Goal: Task Accomplishment & Management: Complete application form

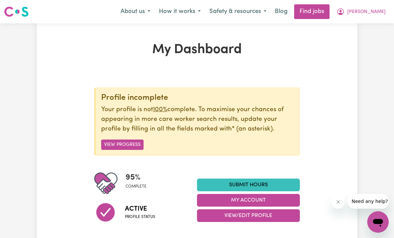
click at [253, 183] on link "Submit Hours" at bounding box center [248, 184] width 103 height 13
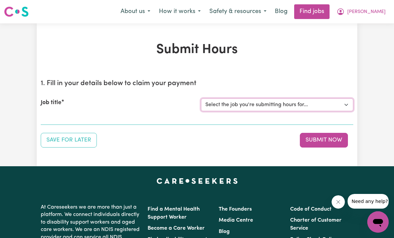
click at [262, 110] on select "Select the job you're submitting hours for... [[PERSON_NAME] (Han) Vu - NDIS Nu…" at bounding box center [277, 104] width 152 height 13
select select "2686"
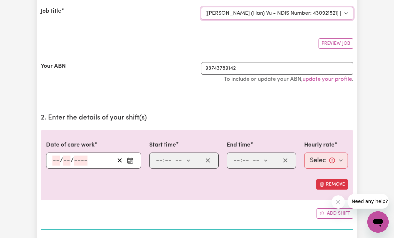
scroll to position [109, 0]
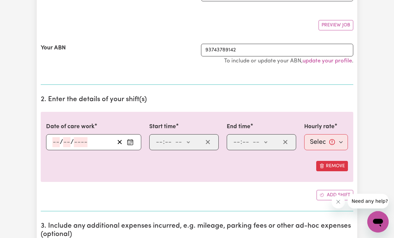
click at [55, 141] on input "number" at bounding box center [55, 142] width 7 height 10
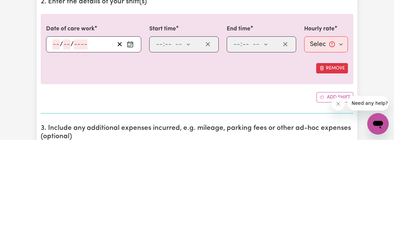
click at [59, 137] on input "number" at bounding box center [55, 142] width 7 height 10
click at [135, 137] on button "Enter the date of care work" at bounding box center [130, 142] width 11 height 10
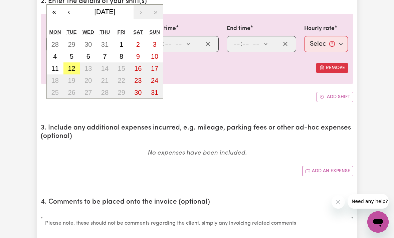
click at [70, 12] on button "‹" at bounding box center [68, 12] width 15 height 15
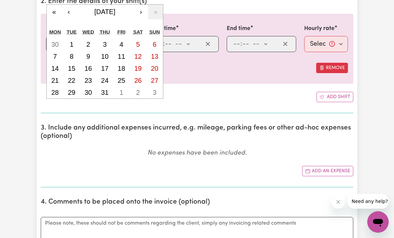
click at [123, 78] on abbr "25" at bounding box center [121, 80] width 7 height 7
type input "[DATE]"
type input "25"
type input "7"
type input "2025"
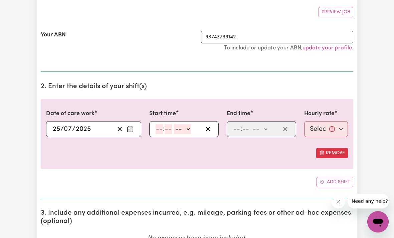
scroll to position [123, 0]
click at [156, 131] on input "number" at bounding box center [158, 129] width 7 height 10
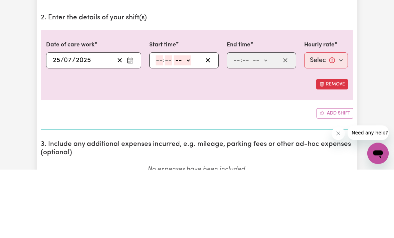
type input "8"
type input "0"
click at [189, 124] on select "-- am pm" at bounding box center [180, 129] width 17 height 10
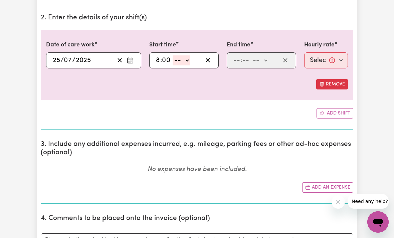
select select "am"
type input "08:00"
click at [238, 59] on input "number" at bounding box center [236, 60] width 7 height 10
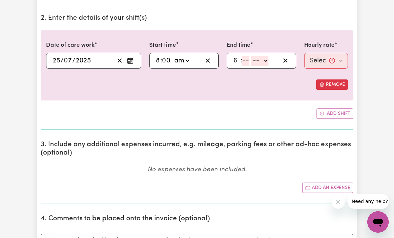
type input "6"
type input "0"
click at [267, 62] on select "-- am pm" at bounding box center [258, 61] width 17 height 10
select select "pm"
type input "18:00"
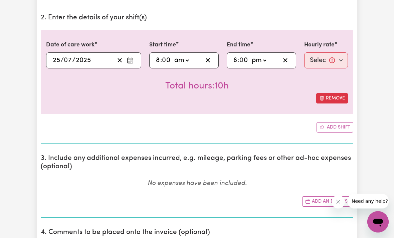
scroll to position [191, 0]
click at [330, 61] on select "Select rate... $50.05 (Weekday) $72.90 ([DATE]) $90.04 ([DATE]) $90.04 (Public …" at bounding box center [326, 60] width 44 height 16
select select "50.05-Weekday"
click at [334, 127] on button "Add shift" at bounding box center [334, 127] width 37 height 10
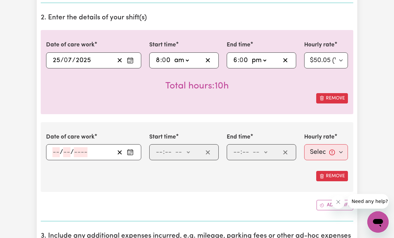
click at [55, 152] on input "number" at bounding box center [55, 152] width 7 height 10
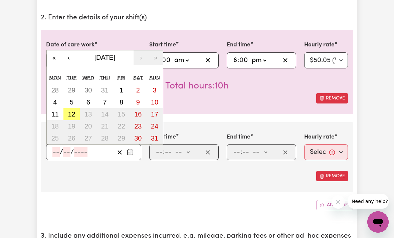
scroll to position [191, 0]
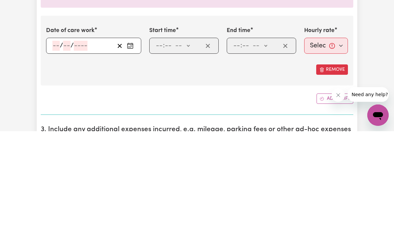
click at [58, 147] on input "number" at bounding box center [55, 152] width 7 height 10
click at [133, 150] on rect "Enter the date of care work" at bounding box center [129, 152] width 5 height 5
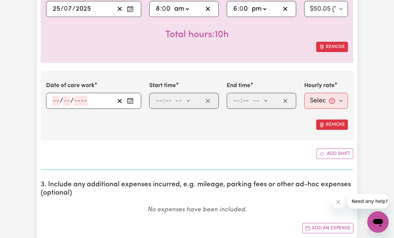
scroll to position [249, 0]
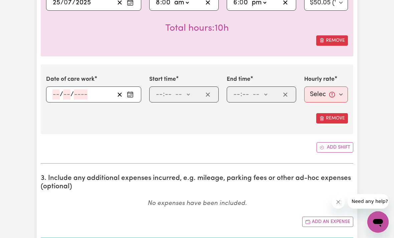
click at [131, 94] on icon "Enter the date of care work" at bounding box center [130, 94] width 7 height 7
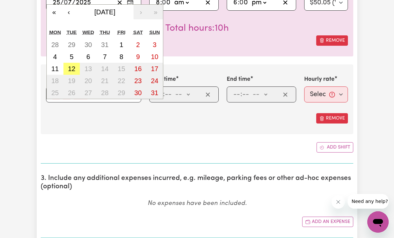
click at [122, 42] on abbr "1" at bounding box center [121, 44] width 4 height 7
type input "[DATE]"
type input "1"
type input "8"
type input "2025"
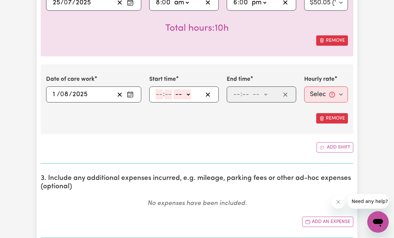
click at [156, 93] on input "number" at bounding box center [158, 94] width 7 height 10
type input "8"
type input "0"
click at [190, 93] on select "-- am pm" at bounding box center [180, 94] width 17 height 10
select select "am"
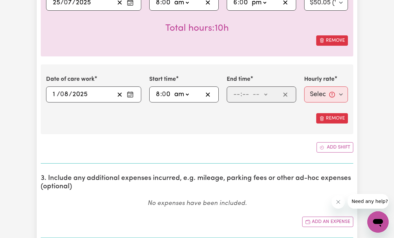
type input "08:00"
click at [235, 96] on input "number" at bounding box center [236, 94] width 7 height 10
type input "5"
click at [264, 94] on select "-- am pm" at bounding box center [256, 94] width 17 height 10
select select "pm"
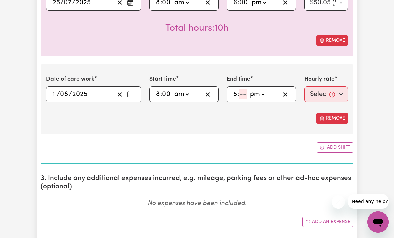
click at [244, 94] on input "number" at bounding box center [242, 94] width 7 height 10
type input "0"
type input "17:00"
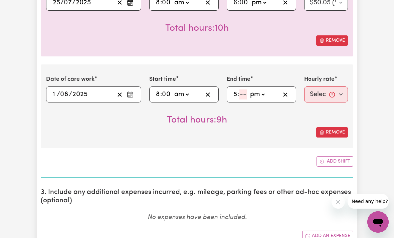
type input "3"
type input "17:03"
type input "30"
type input "17:30"
type input "30"
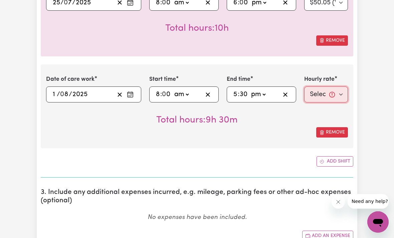
click at [321, 93] on select "Select rate... $50.05 (Weekday) $72.90 ([DATE]) $90.04 ([DATE]) $90.04 (Public …" at bounding box center [326, 94] width 44 height 16
select select "50.05-Weekday"
click at [337, 160] on button "Add shift" at bounding box center [334, 161] width 37 height 10
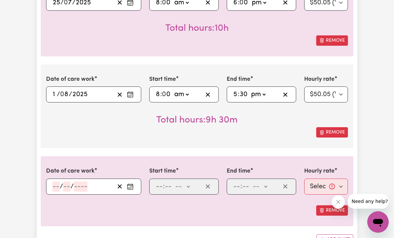
click at [55, 186] on input "number" at bounding box center [55, 186] width 7 height 10
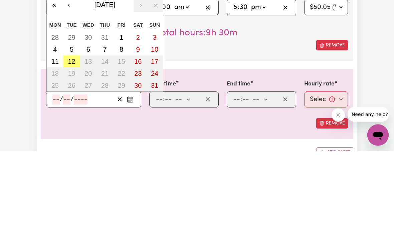
click at [124, 130] on button "8" at bounding box center [121, 136] width 17 height 12
type input "[DATE]"
type input "8"
type input "2025"
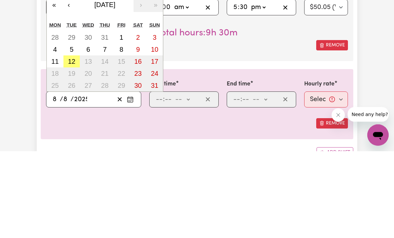
scroll to position [336, 0]
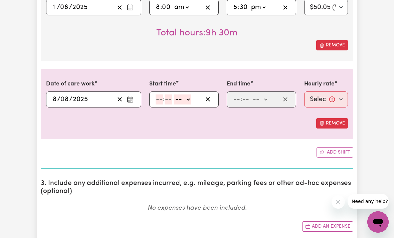
click at [159, 97] on input "number" at bounding box center [158, 99] width 7 height 10
type input "8"
type input "0"
click at [190, 98] on select "-- am pm" at bounding box center [180, 100] width 17 height 10
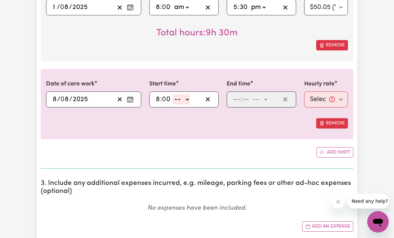
select select "am"
type input "08:00"
click at [237, 100] on input "number" at bounding box center [236, 99] width 7 height 10
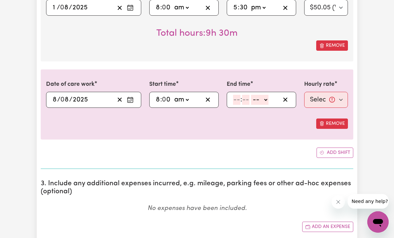
type input "2"
type input "0"
click at [267, 100] on select "-- am pm" at bounding box center [258, 100] width 17 height 10
select select "pm"
type input "14:00"
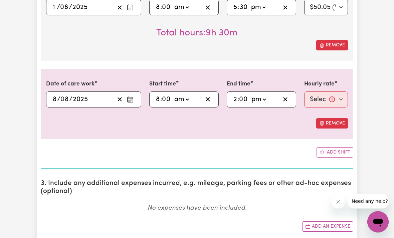
scroll to position [336, 0]
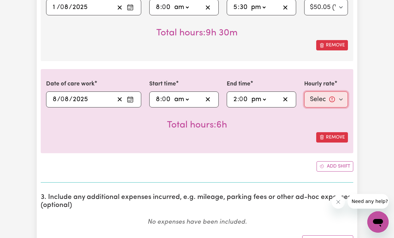
click at [326, 97] on select "Select rate... $50.05 (Weekday) $72.90 ([DATE]) $90.04 ([DATE]) $90.04 (Public …" at bounding box center [326, 99] width 44 height 16
select select "50.05-Weekday"
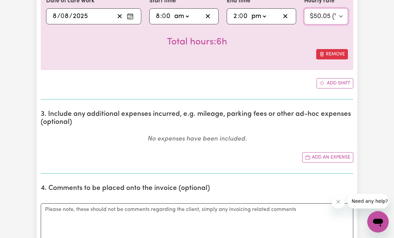
scroll to position [419, 0]
click at [323, 159] on button "Add an expense" at bounding box center [327, 157] width 51 height 10
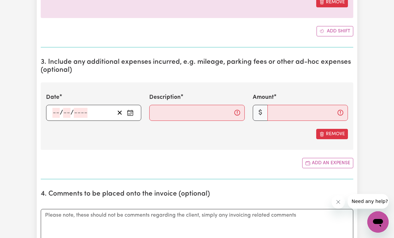
click at [56, 109] on input "number" at bounding box center [55, 113] width 7 height 10
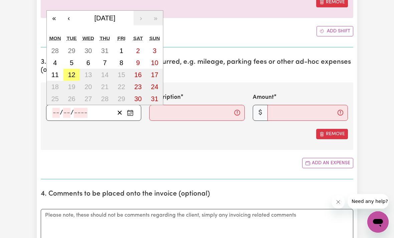
scroll to position [471, 0]
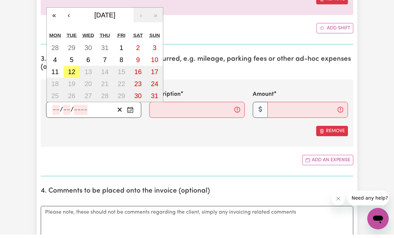
click at [68, 16] on button "‹" at bounding box center [68, 18] width 15 height 15
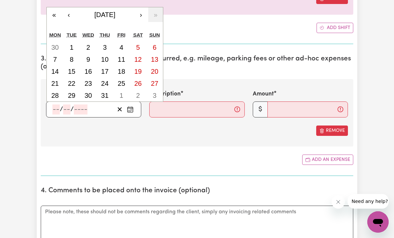
click at [122, 83] on abbr "25" at bounding box center [121, 83] width 7 height 7
type input "[DATE]"
type input "25"
type input "7"
type input "2025"
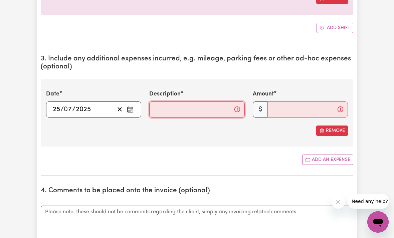
click at [162, 109] on input "Description" at bounding box center [196, 109] width 95 height 16
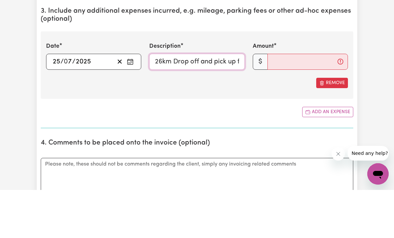
type input "26km Drop off and pick up from [GEOGRAPHIC_DATA] community"
click at [278, 102] on input "Amount" at bounding box center [307, 110] width 80 height 16
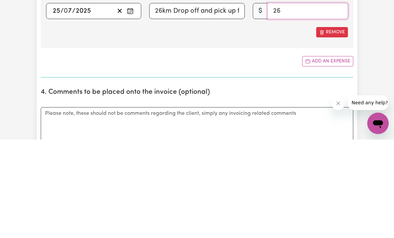
type input "26"
click at [326, 155] on button "Add an expense" at bounding box center [327, 160] width 51 height 10
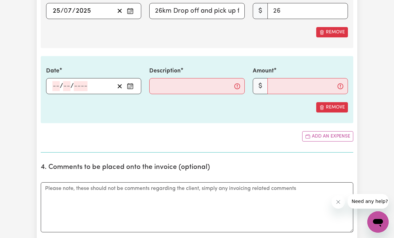
click at [57, 83] on div "/ /" at bounding box center [93, 86] width 95 height 16
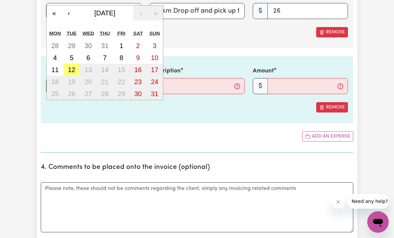
click at [124, 42] on button "1" at bounding box center [121, 46] width 17 height 12
type input "[DATE]"
type input "1"
type input "8"
type input "2025"
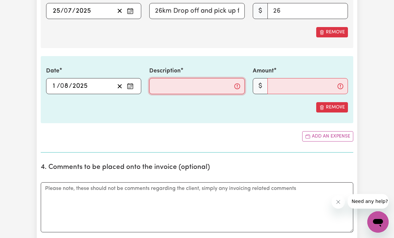
click at [158, 83] on input "Description" at bounding box center [196, 86] width 95 height 16
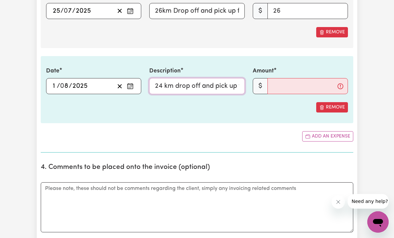
type input "24 km drop off and pick up from We Rock The spectrum Preston"
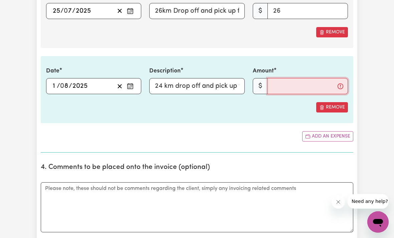
click at [276, 85] on input "Amount" at bounding box center [307, 86] width 80 height 16
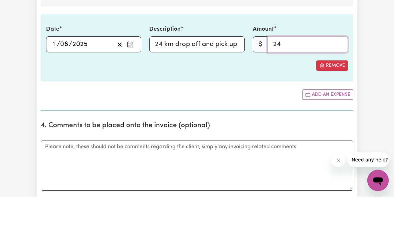
type input "24"
click at [332, 131] on button "Add an expense" at bounding box center [327, 136] width 51 height 10
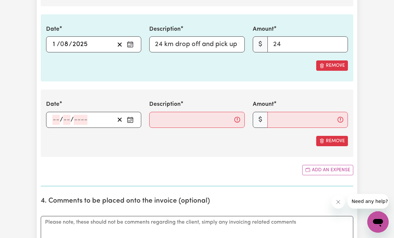
click at [56, 117] on input "number" at bounding box center [55, 120] width 7 height 10
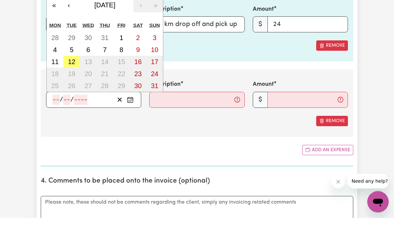
click at [122, 66] on abbr "8" at bounding box center [121, 69] width 4 height 7
type input "[DATE]"
type input "8"
type input "2025"
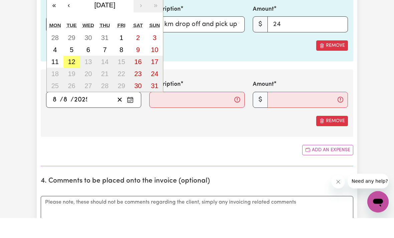
scroll to position [635, 0]
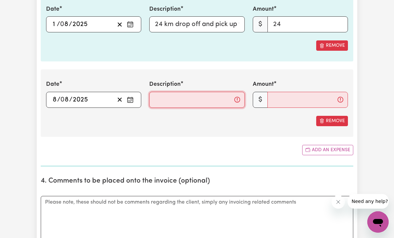
click at [159, 98] on input "Description" at bounding box center [196, 100] width 95 height 16
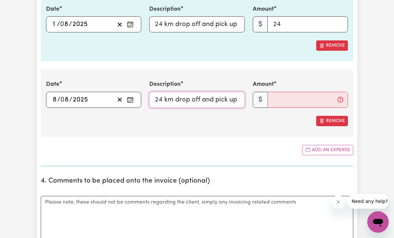
click at [211, 96] on input "24 km drop off and pick up from We Rock The Spectrum Preston" at bounding box center [196, 100] width 95 height 16
click at [218, 96] on input "24 km drop off and pick up from We Rock The Spectrum Pres" at bounding box center [196, 100] width 95 height 16
type input "24 km drop off and pick up from We [GEOGRAPHIC_DATA], [GEOGRAPHIC_DATA]"
click at [275, 99] on input "Amount" at bounding box center [307, 100] width 80 height 16
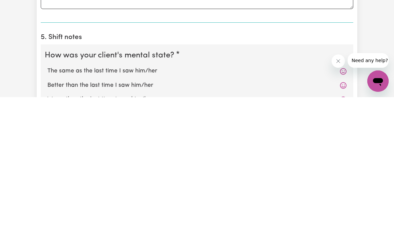
scroll to position [735, 0]
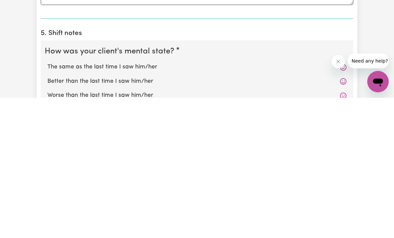
type input "24"
click at [157, 203] on label "The same as the last time I saw him/her" at bounding box center [196, 207] width 299 height 9
click at [47, 203] on input "The same as the last time I saw him/her" at bounding box center [47, 203] width 0 height 0
radio input "true"
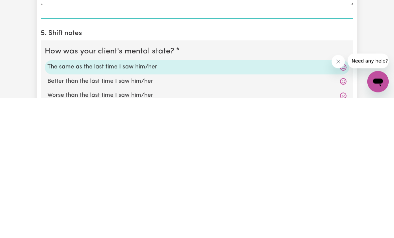
scroll to position [876, 0]
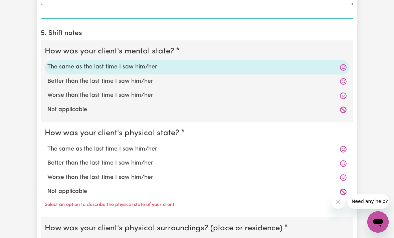
click at [154, 145] on label "The same as the last time I saw him/her" at bounding box center [196, 149] width 299 height 9
click at [47, 144] on input "The same as the last time I saw him/her" at bounding box center [47, 144] width 0 height 0
radio input "true"
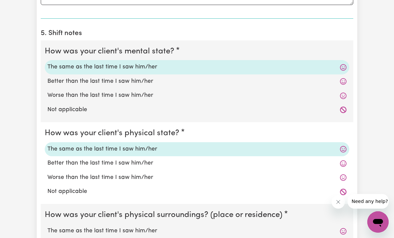
click at [153, 226] on label "The same as the last time I saw him/her" at bounding box center [196, 230] width 299 height 9
click at [47, 226] on input "The same as the last time I saw him/her" at bounding box center [47, 226] width 0 height 0
radio input "true"
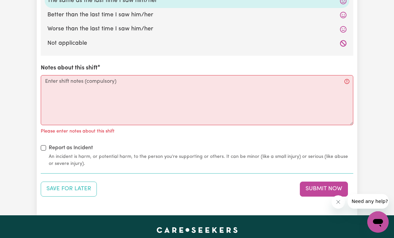
scroll to position [1104, 0]
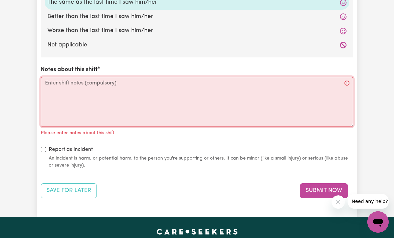
click at [88, 79] on textarea "Notes about this shift" at bounding box center [197, 102] width 312 height 50
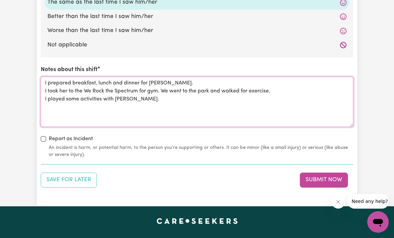
click at [276, 88] on textarea "I prepared breakfast, lunch and dinner for [PERSON_NAME]. I took her to the We …" at bounding box center [197, 102] width 312 height 50
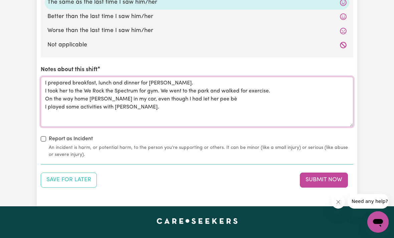
click at [250, 98] on textarea "I prepared breakfast, lunch and dinner for [PERSON_NAME]. I took her to the We …" at bounding box center [197, 102] width 312 height 50
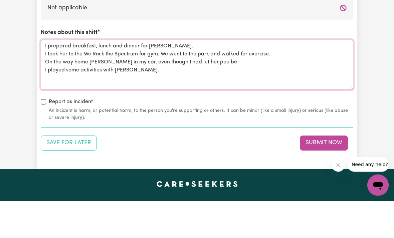
click at [233, 77] on textarea "I prepared breakfast, lunch and dinner for [PERSON_NAME]. I took her to the We …" at bounding box center [197, 102] width 312 height 50
click at [148, 77] on textarea "I prepared breakfast, lunch and dinner for [PERSON_NAME]. I took her to the We …" at bounding box center [197, 102] width 312 height 50
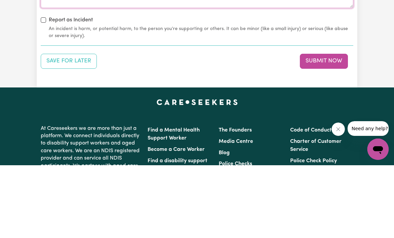
scroll to position [1150, 2]
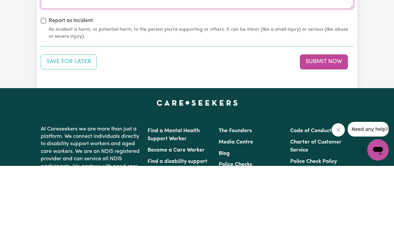
type textarea "I prepared breakfast, lunch and dinner for [PERSON_NAME]. I took her to the We …"
click at [319, 126] on button "Submit Now" at bounding box center [324, 133] width 48 height 15
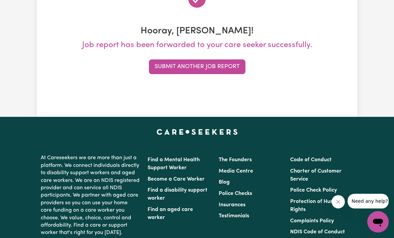
scroll to position [0, 0]
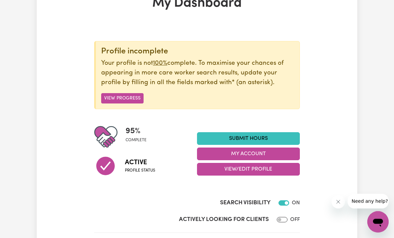
scroll to position [43, 0]
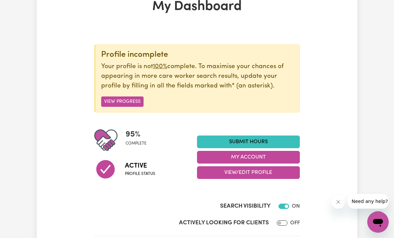
click at [258, 141] on link "Submit Hours" at bounding box center [248, 141] width 103 height 13
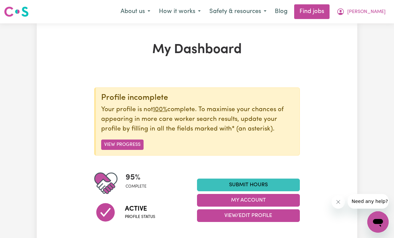
scroll to position [64, 0]
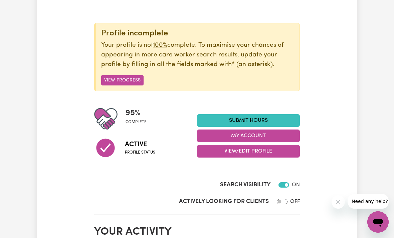
click at [251, 121] on link "Submit Hours" at bounding box center [248, 120] width 103 height 13
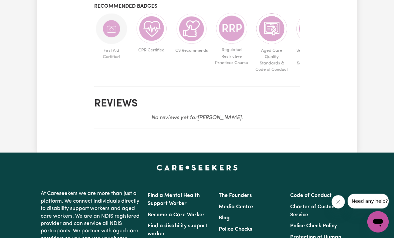
scroll to position [508, 0]
